Goal: Check status: Check status

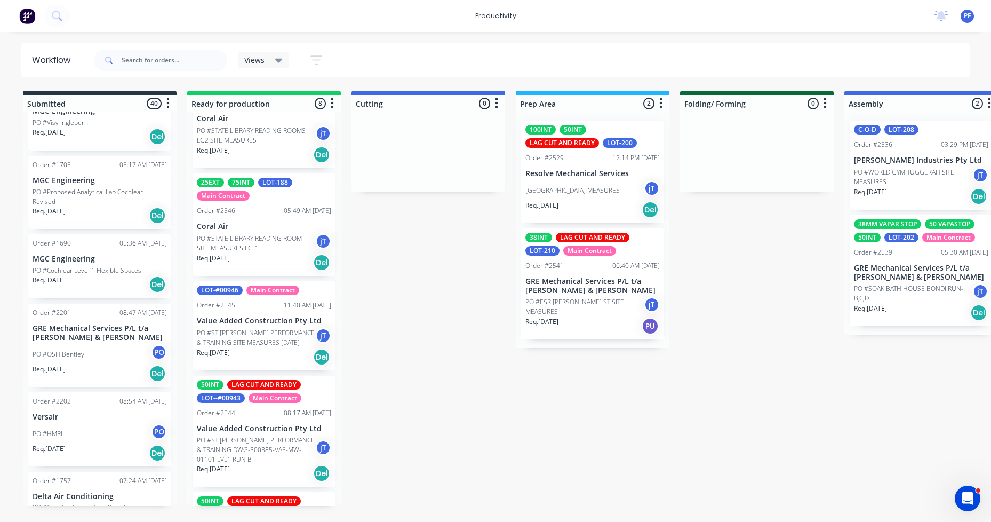
scroll to position [199, 0]
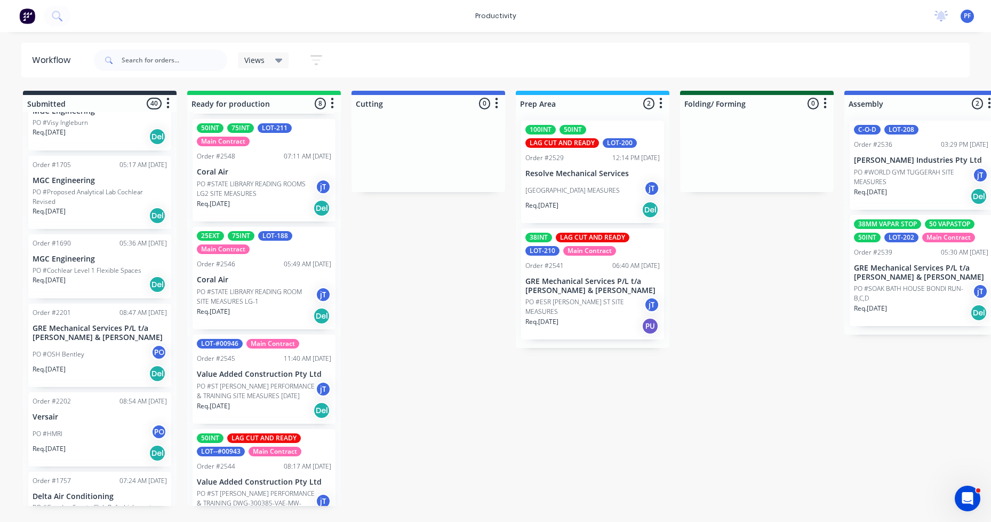
click at [241, 266] on div "Order #2546 05:49 AM [DATE]" at bounding box center [264, 264] width 134 height 10
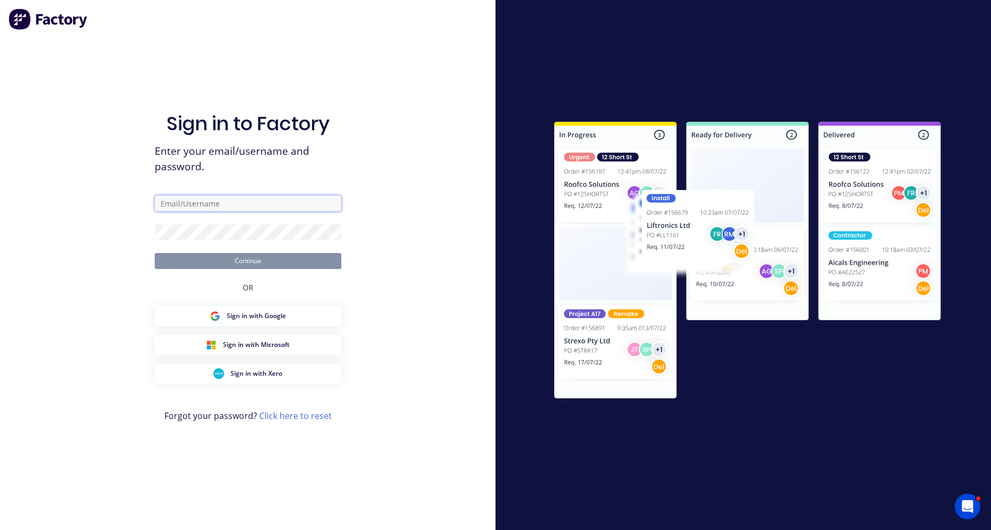
type input "[EMAIL_ADDRESS][DOMAIN_NAME]"
click at [258, 261] on button "Continue" at bounding box center [248, 261] width 187 height 16
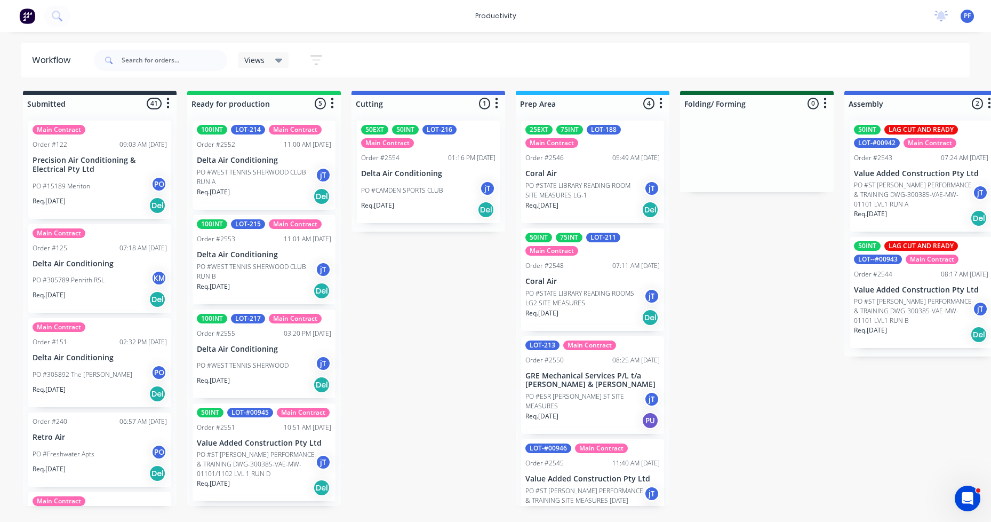
click at [572, 177] on p "Coral Air" at bounding box center [593, 173] width 134 height 9
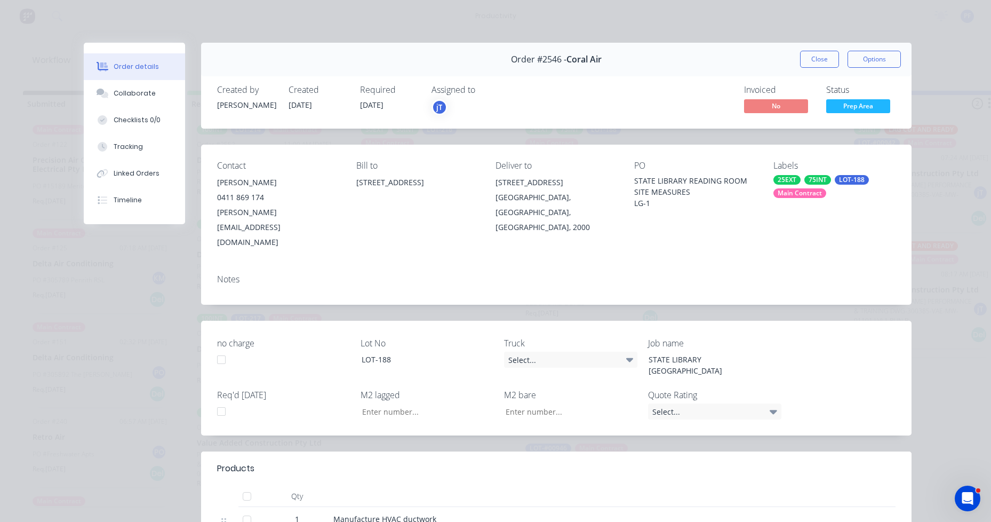
click at [798, 189] on div "Main Contract" at bounding box center [800, 193] width 53 height 10
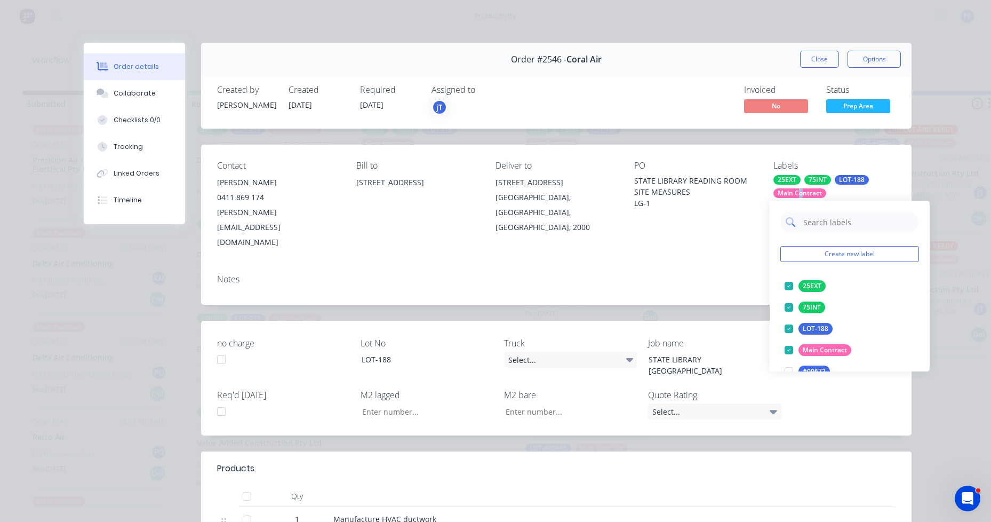
click at [851, 226] on input "text" at bounding box center [858, 221] width 112 height 21
type input "lag cut"
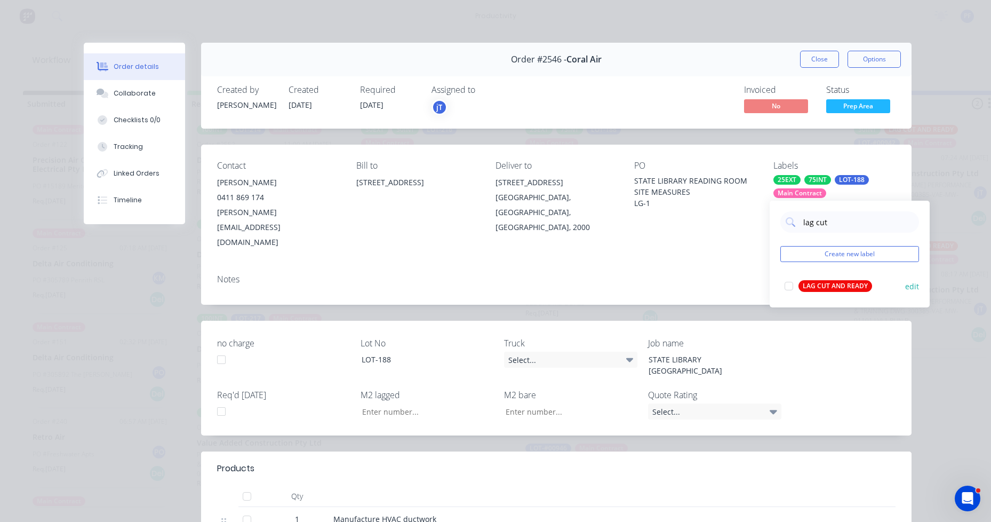
click at [821, 292] on button "LAG CUT AND READY" at bounding box center [829, 286] width 96 height 15
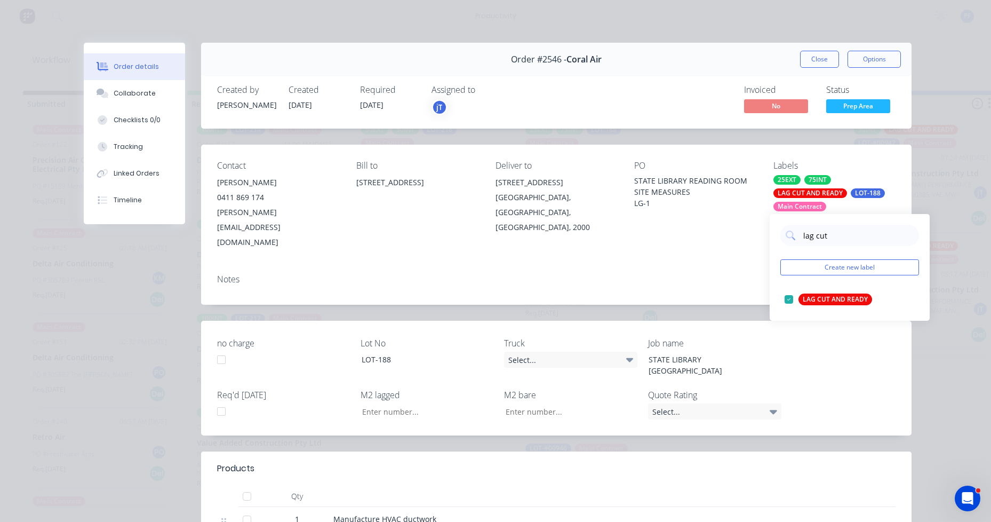
click at [730, 269] on div "Notes" at bounding box center [556, 285] width 711 height 39
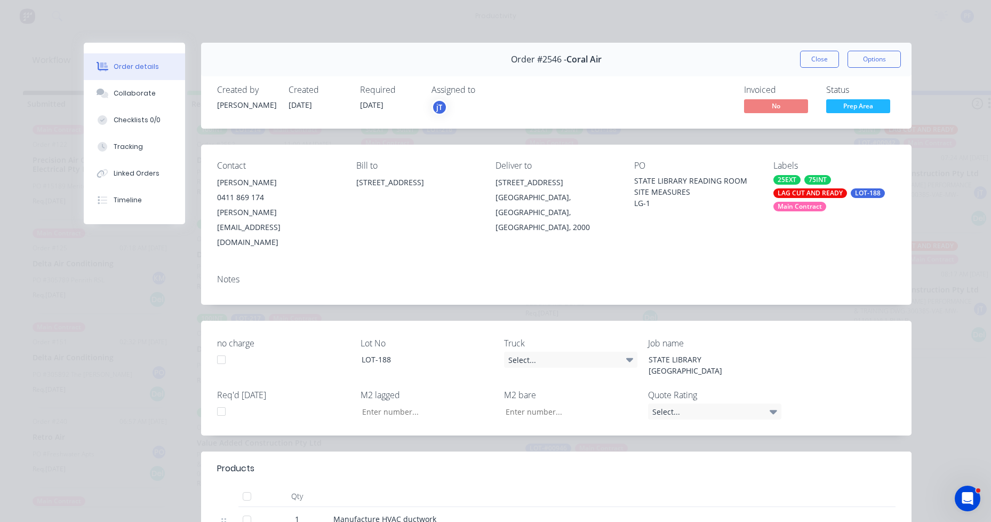
click at [840, 65] on div "Close Options" at bounding box center [850, 59] width 101 height 17
click at [820, 62] on button "Close" at bounding box center [819, 59] width 39 height 17
